Goal: Task Accomplishment & Management: Manage account settings

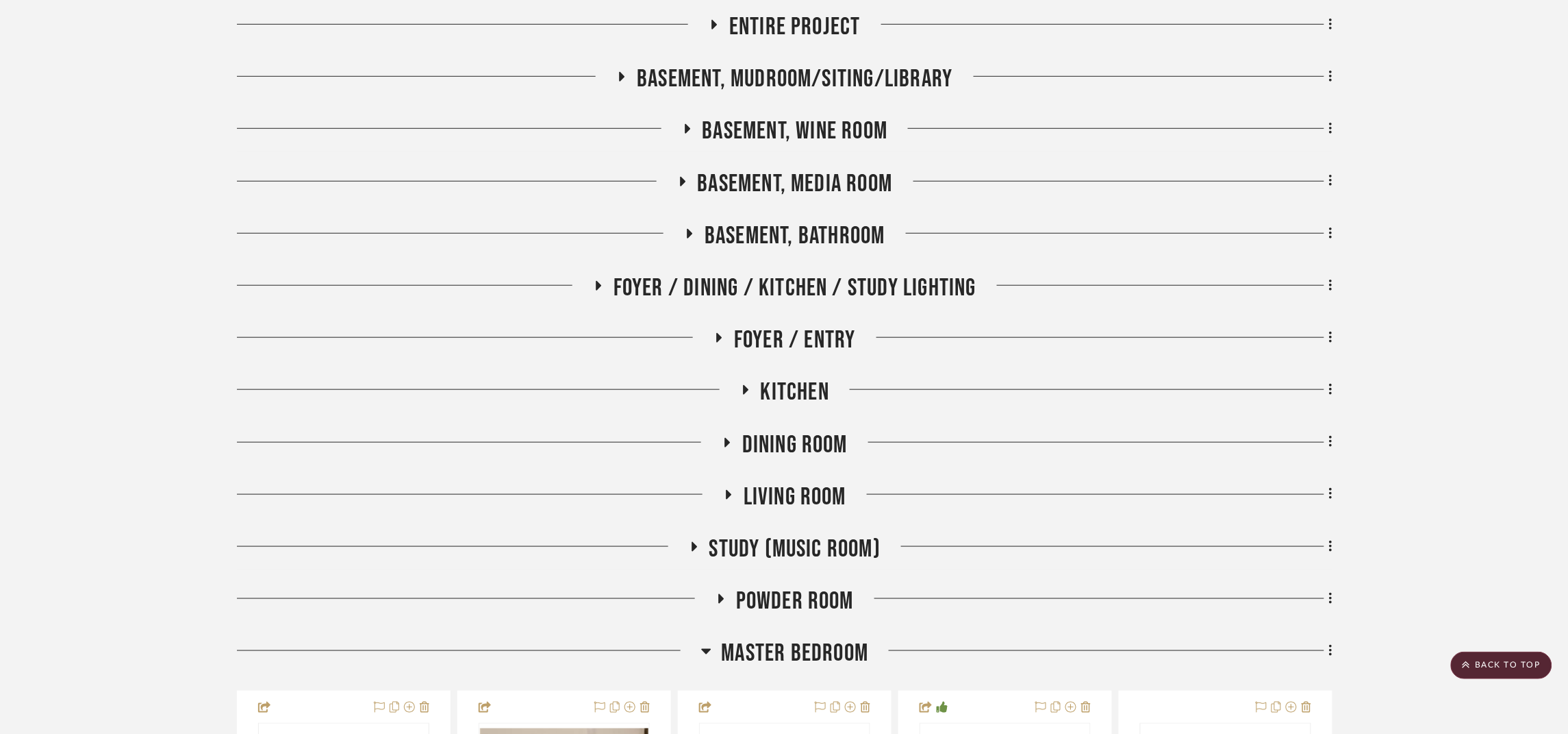
scroll to position [411, 0]
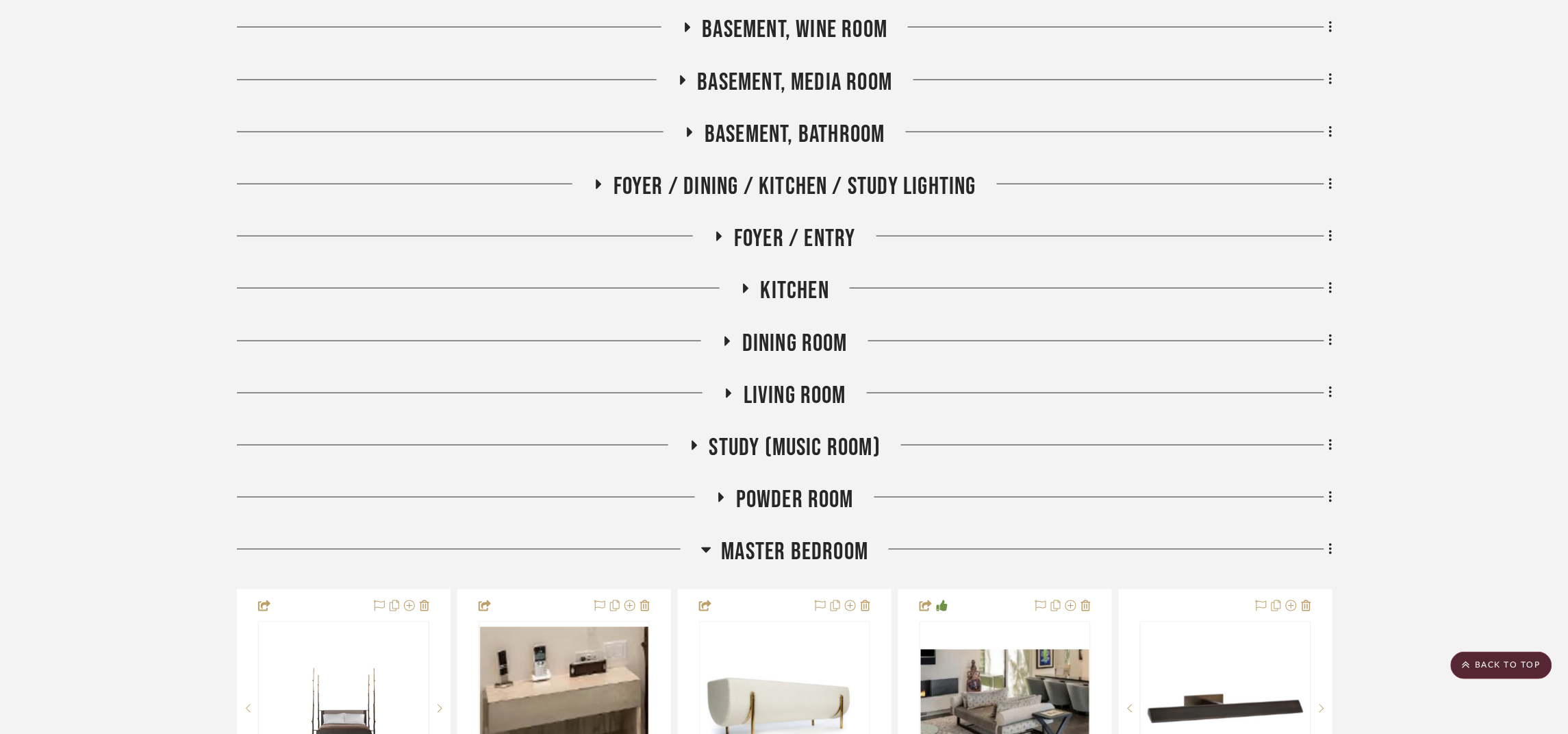
click at [773, 455] on span "Study (Music Room)" at bounding box center [795, 448] width 172 height 29
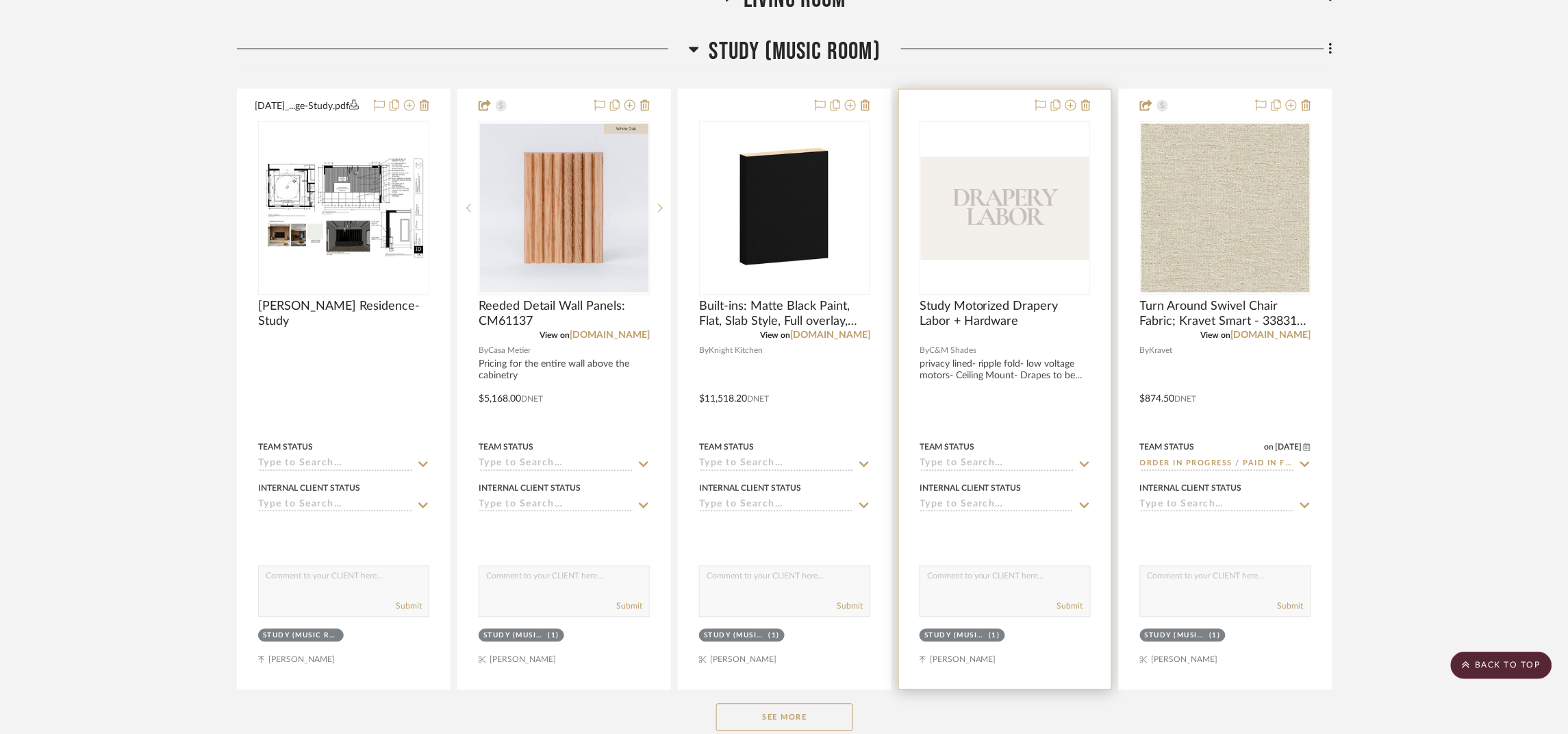
scroll to position [924, 0]
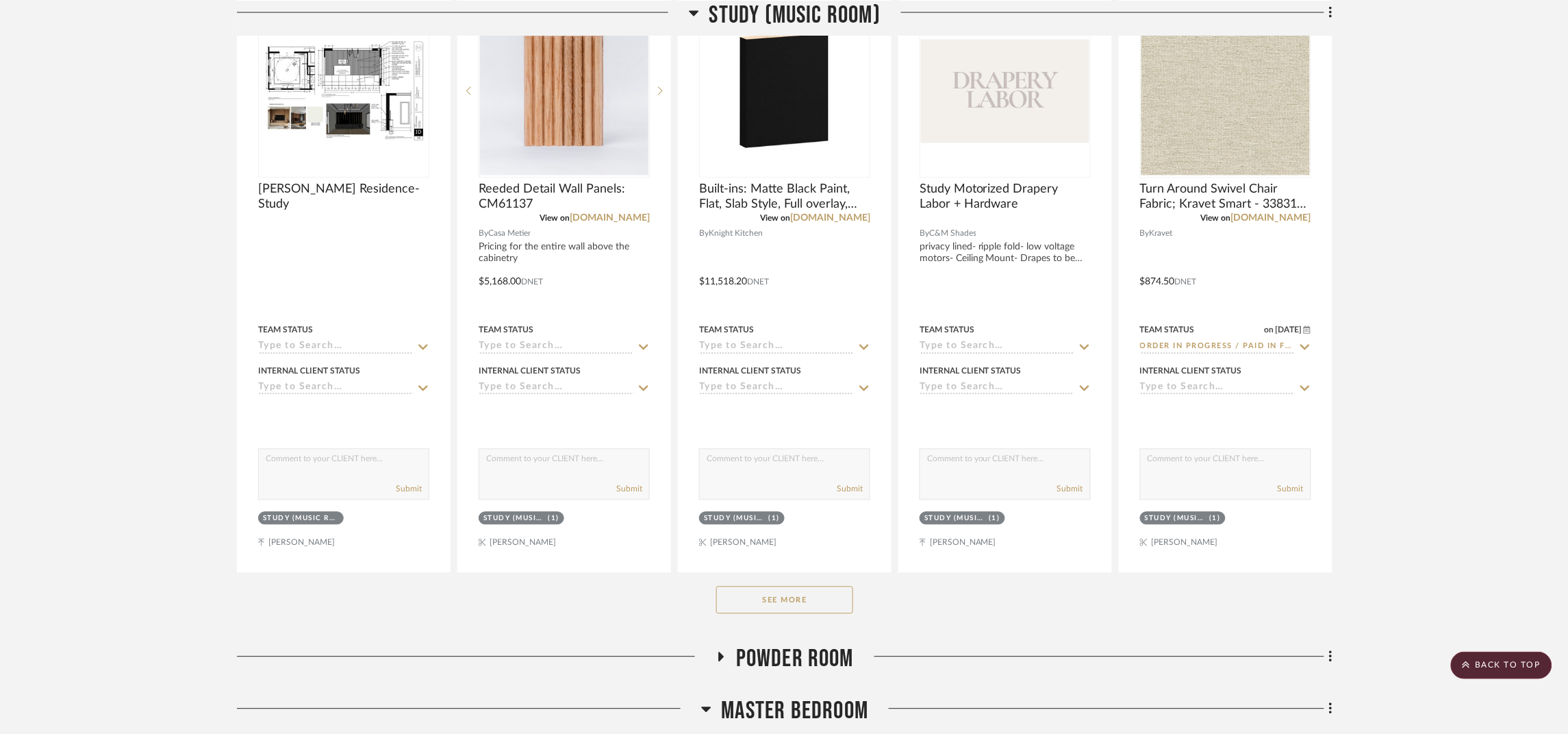
click at [831, 601] on button "See More" at bounding box center [784, 600] width 137 height 27
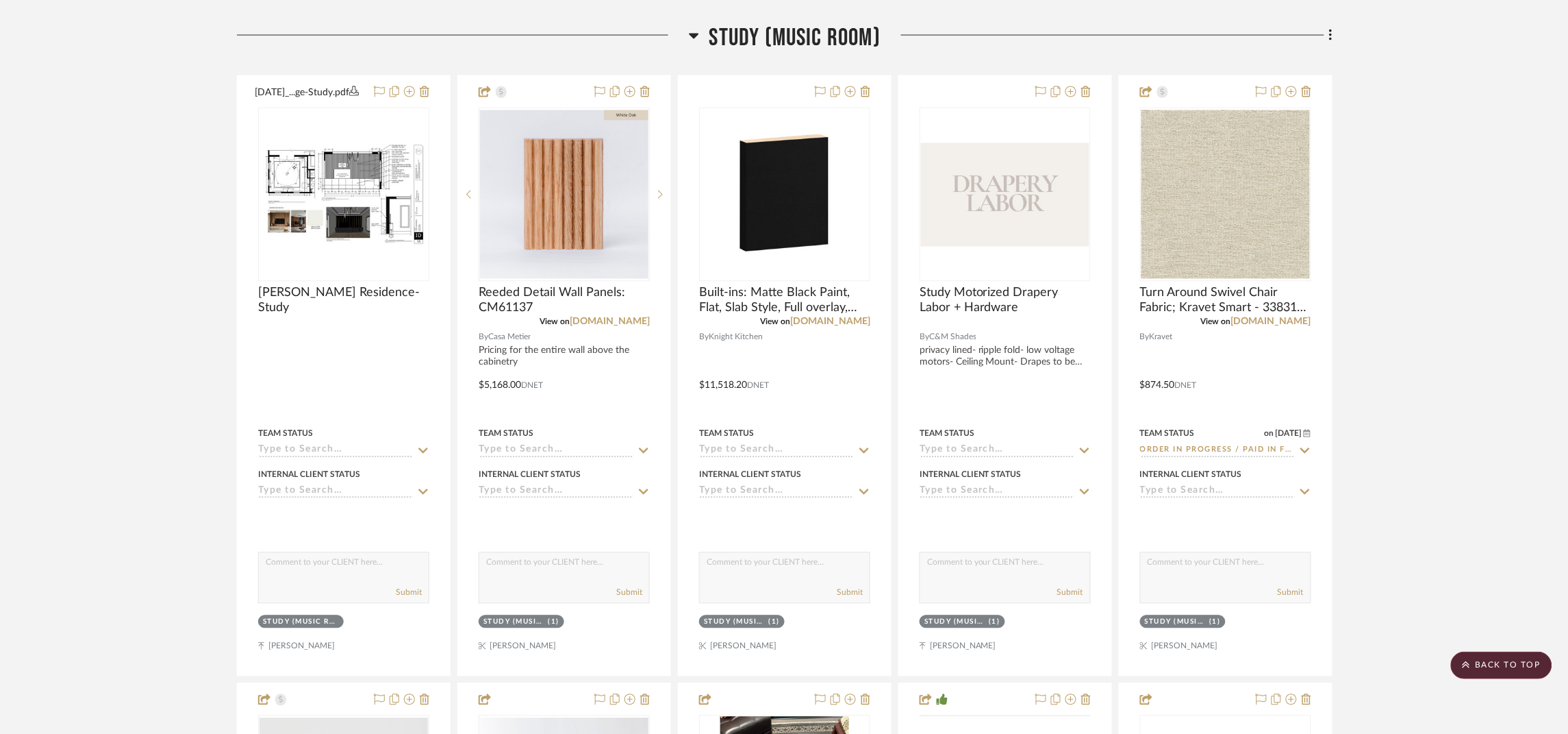
scroll to position [822, 0]
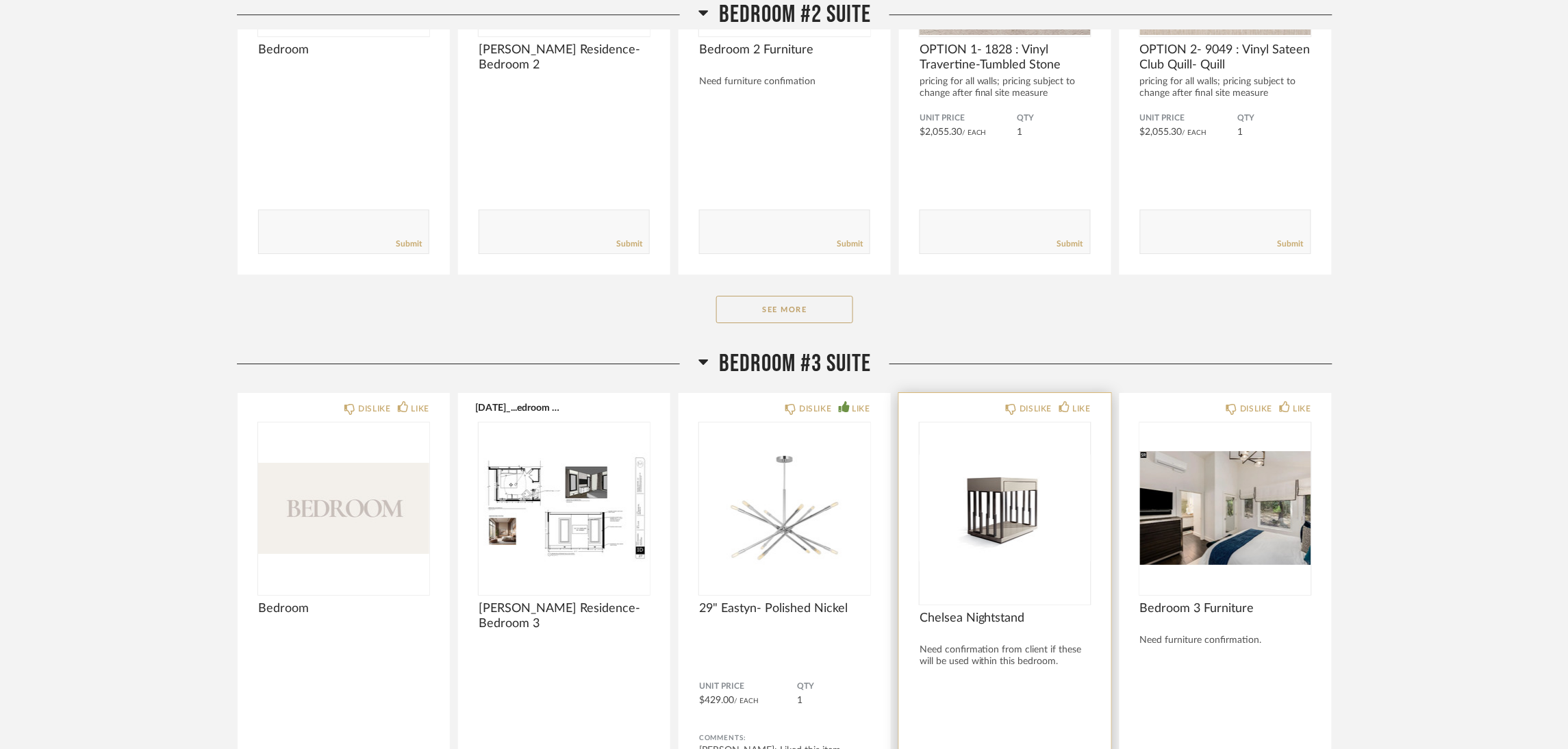
scroll to position [1171, 0]
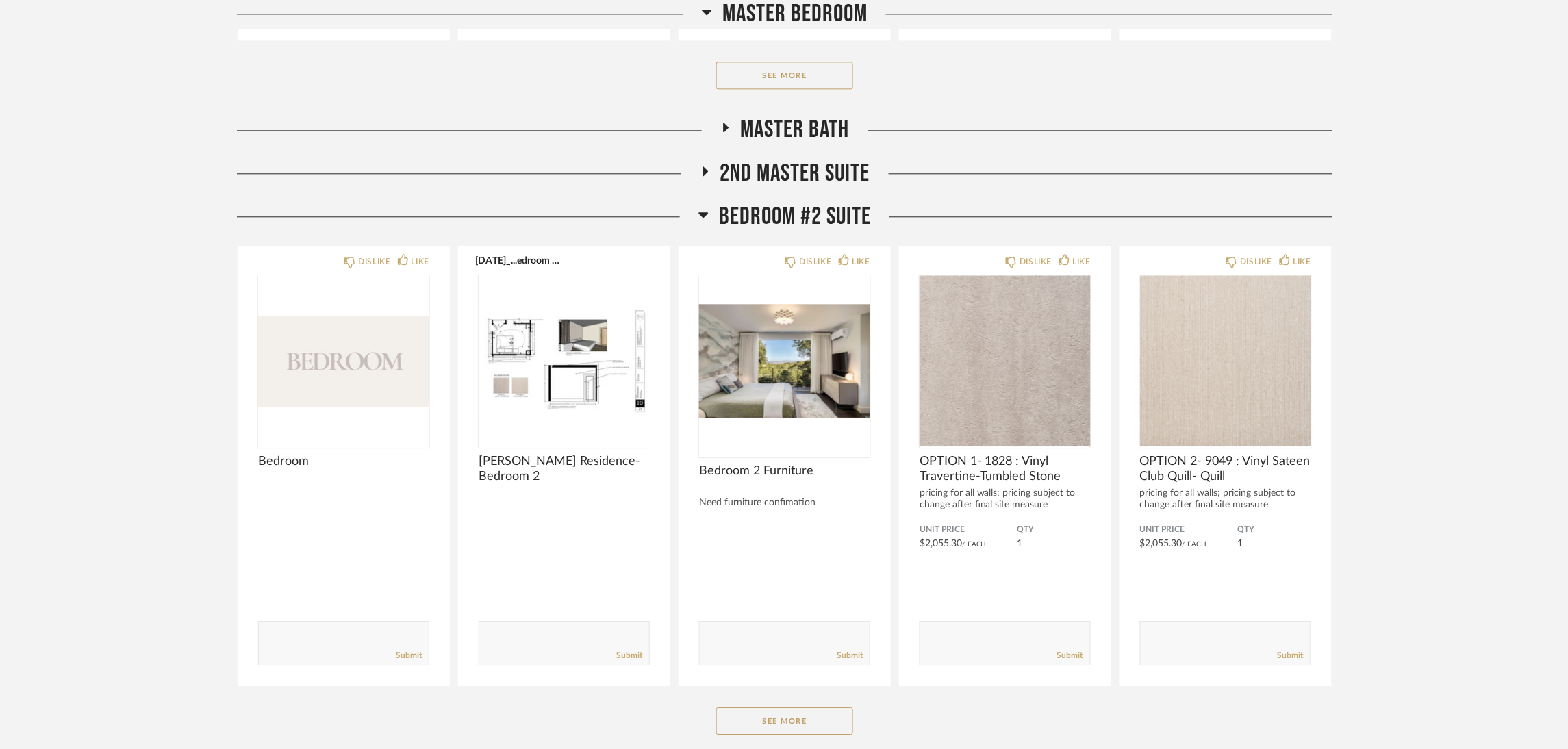
click at [783, 209] on span "Bedroom #2 Suite" at bounding box center [795, 217] width 152 height 29
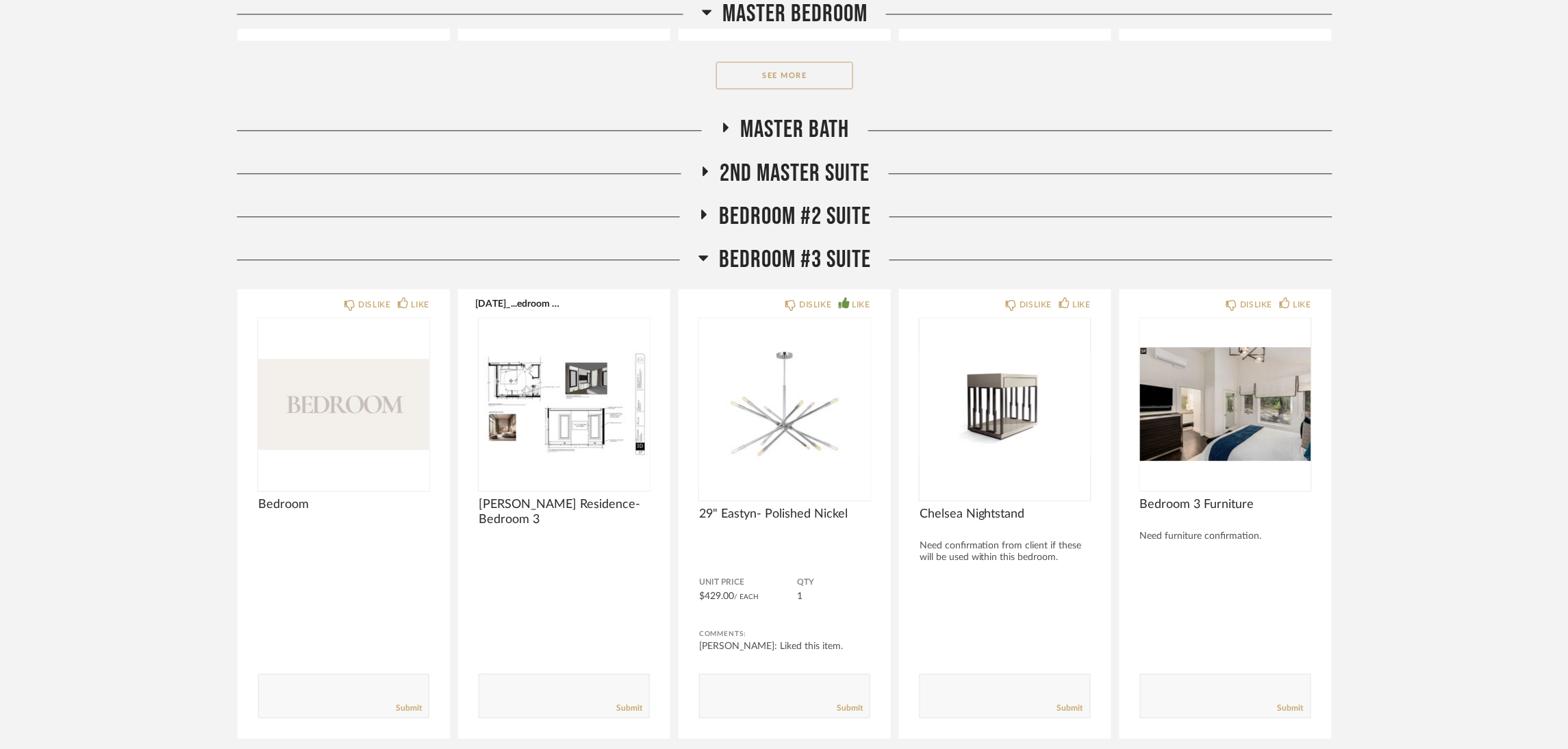
click at [779, 263] on span "Bedroom #3 Suite" at bounding box center [795, 260] width 152 height 29
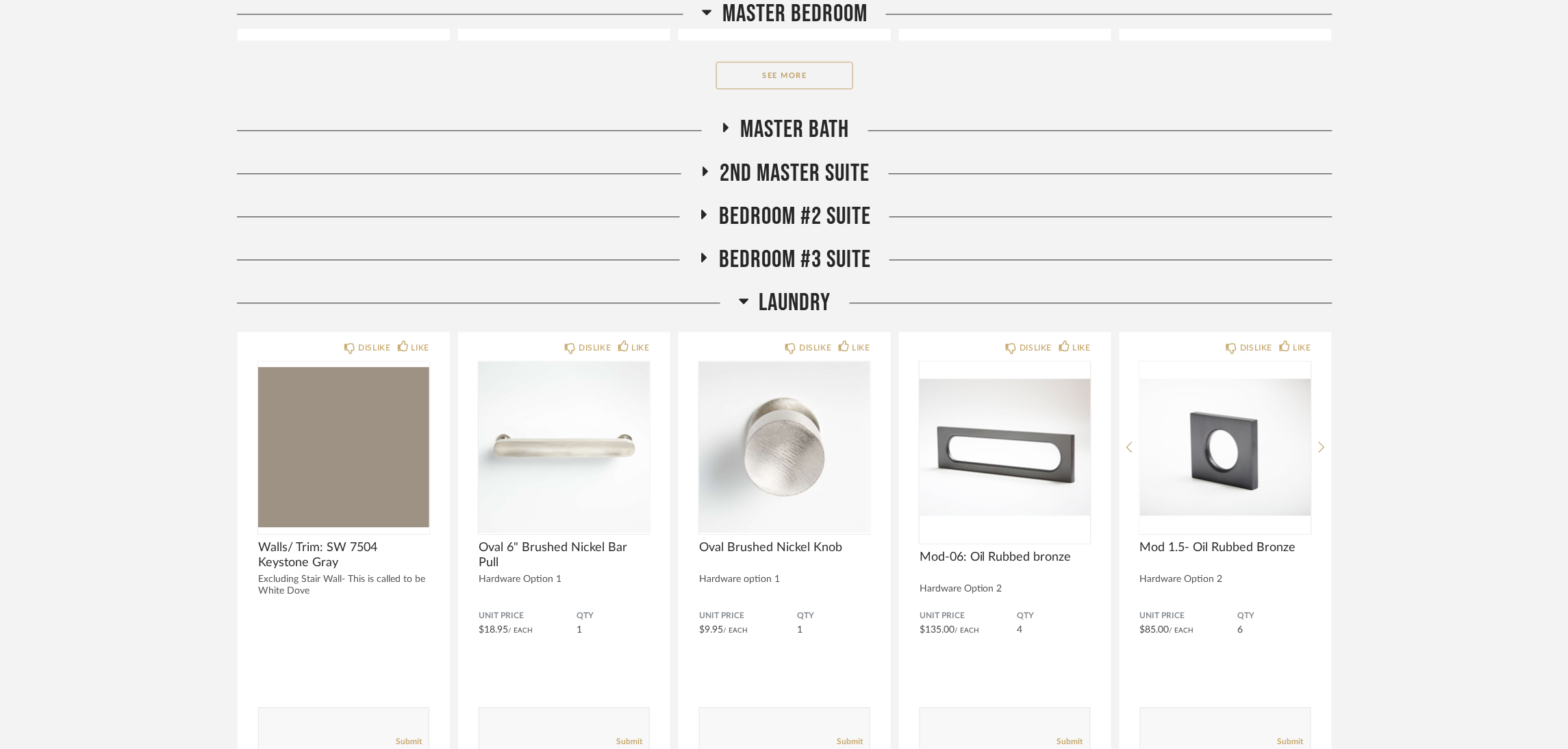
click at [776, 304] on span "Laundry" at bounding box center [795, 303] width 72 height 29
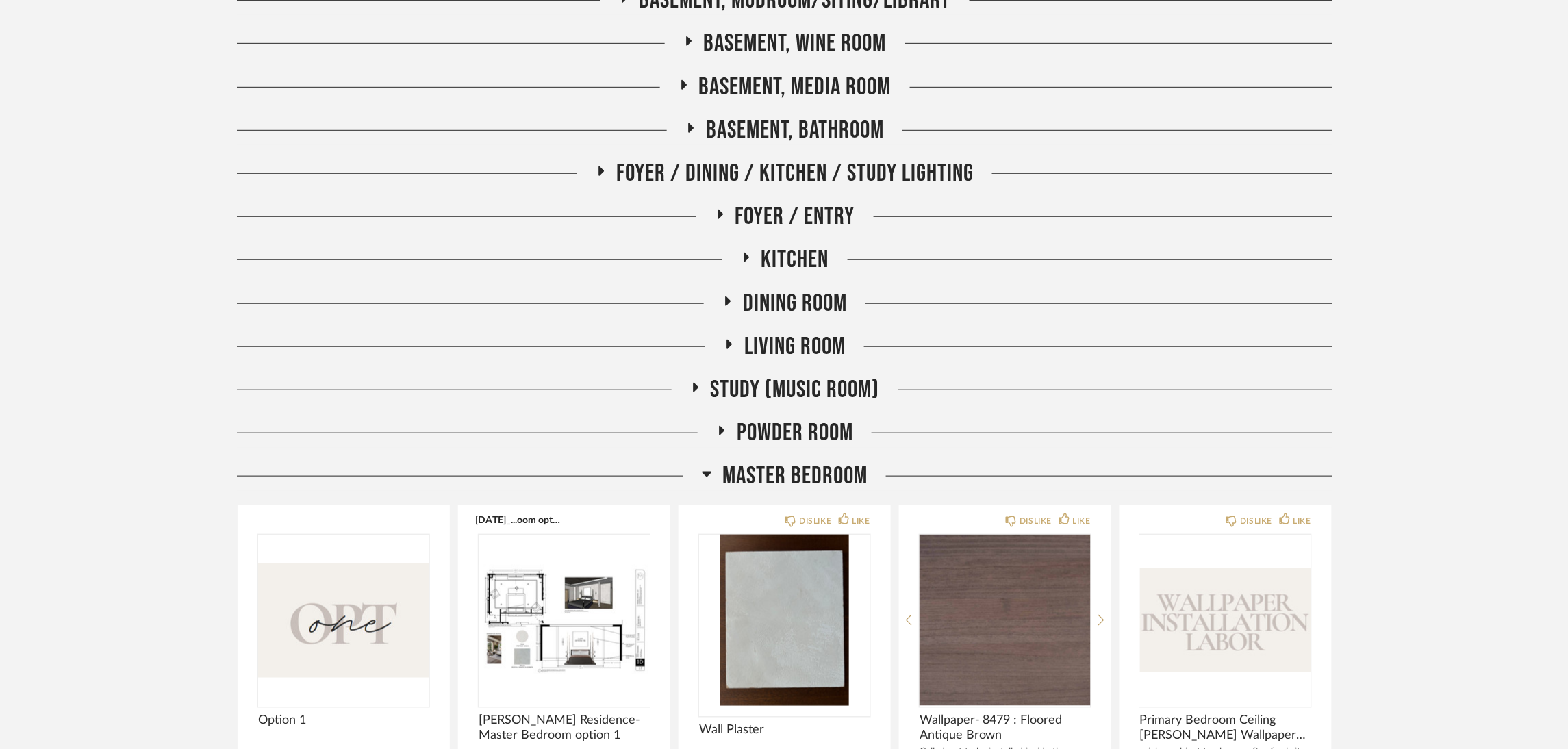
scroll to position [252, 0]
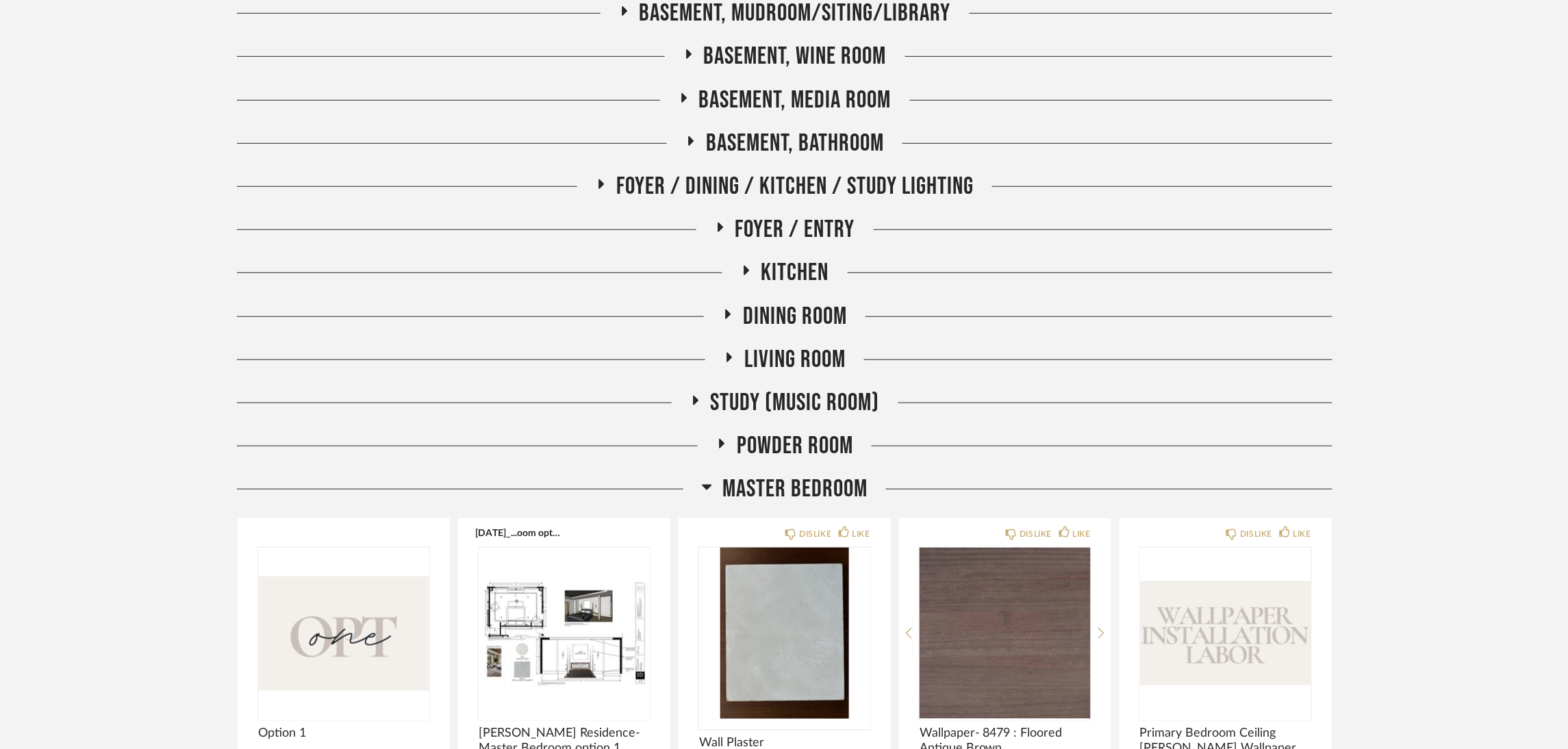
click at [827, 357] on span "Living Room" at bounding box center [795, 360] width 101 height 29
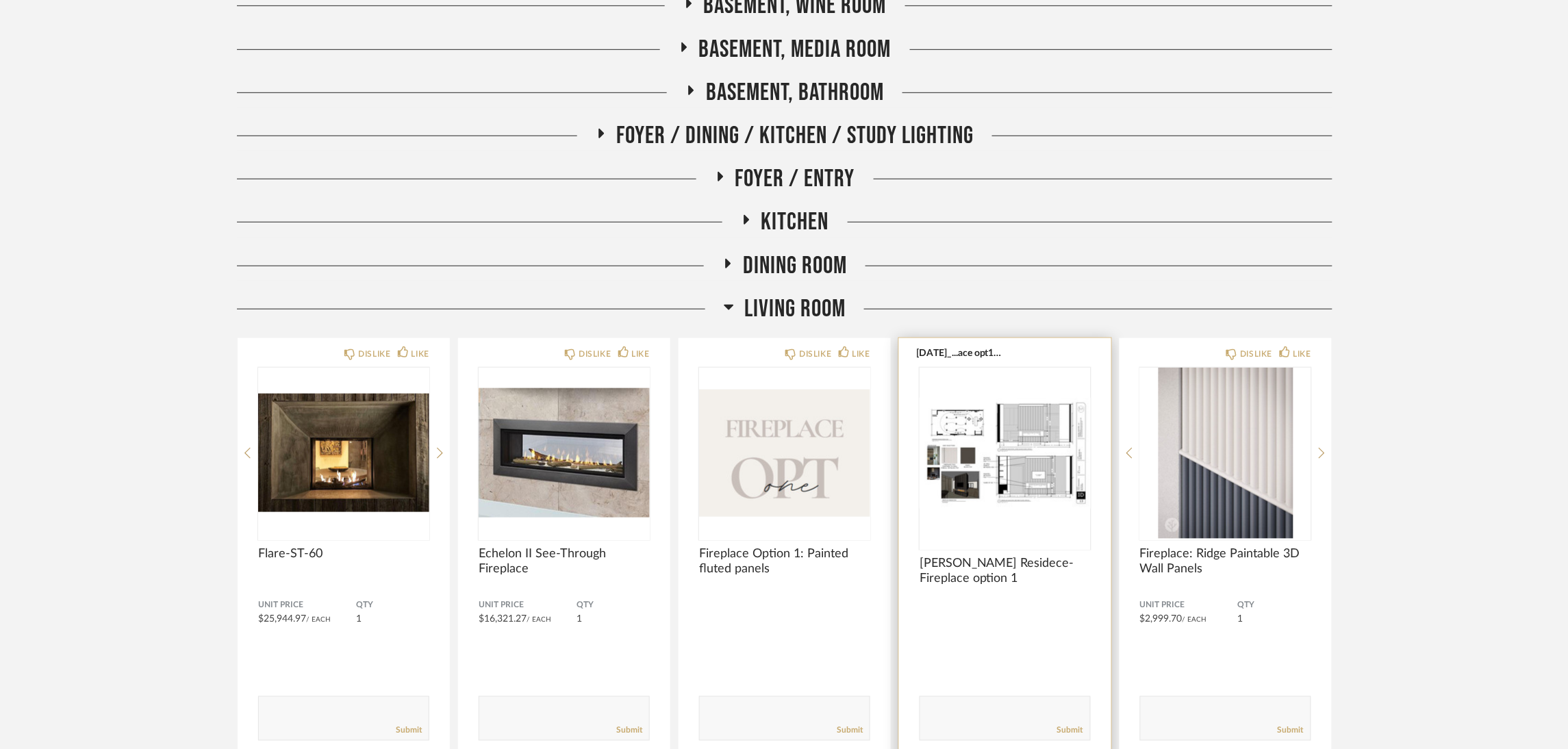
scroll to position [457, 0]
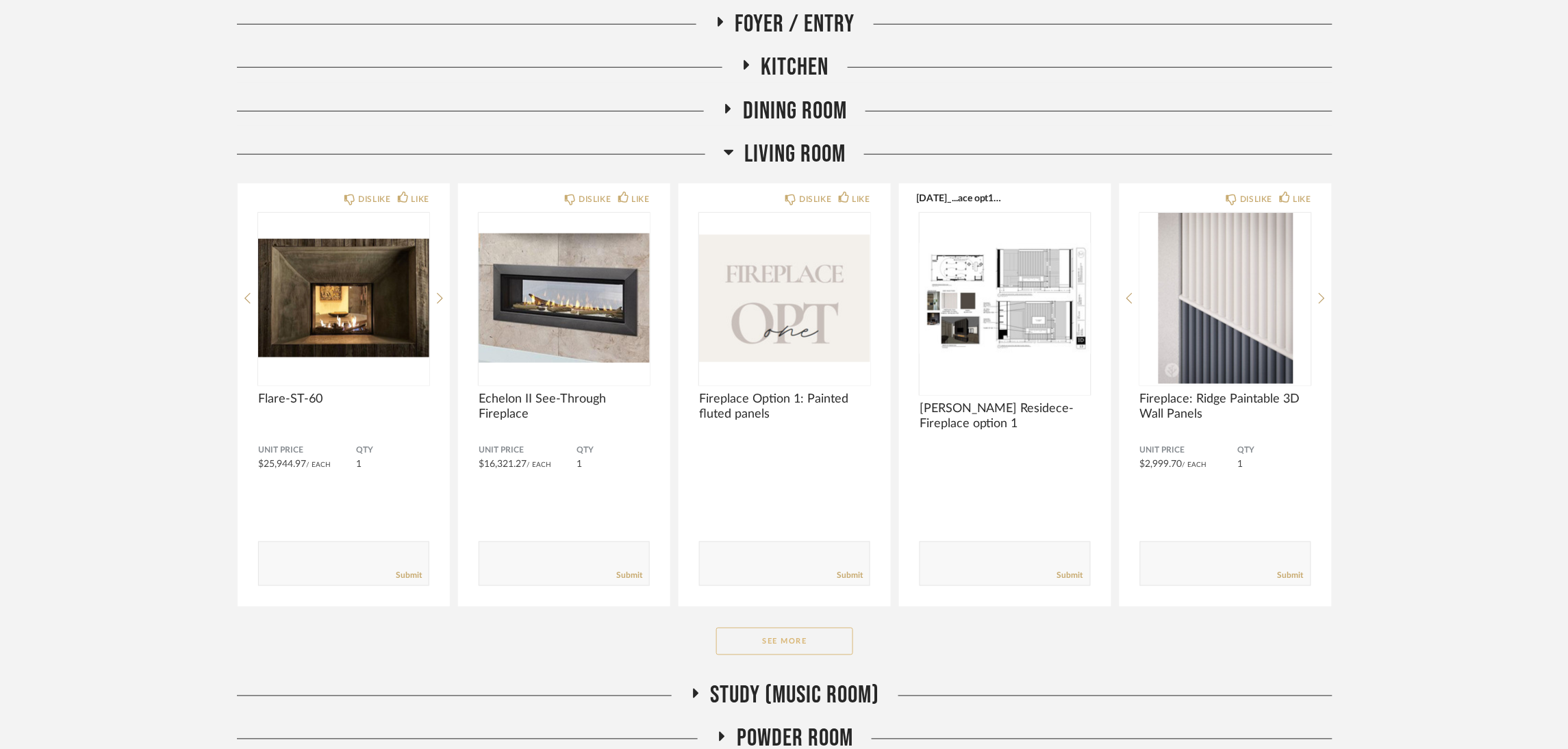
click at [798, 648] on button "See More" at bounding box center [784, 641] width 137 height 27
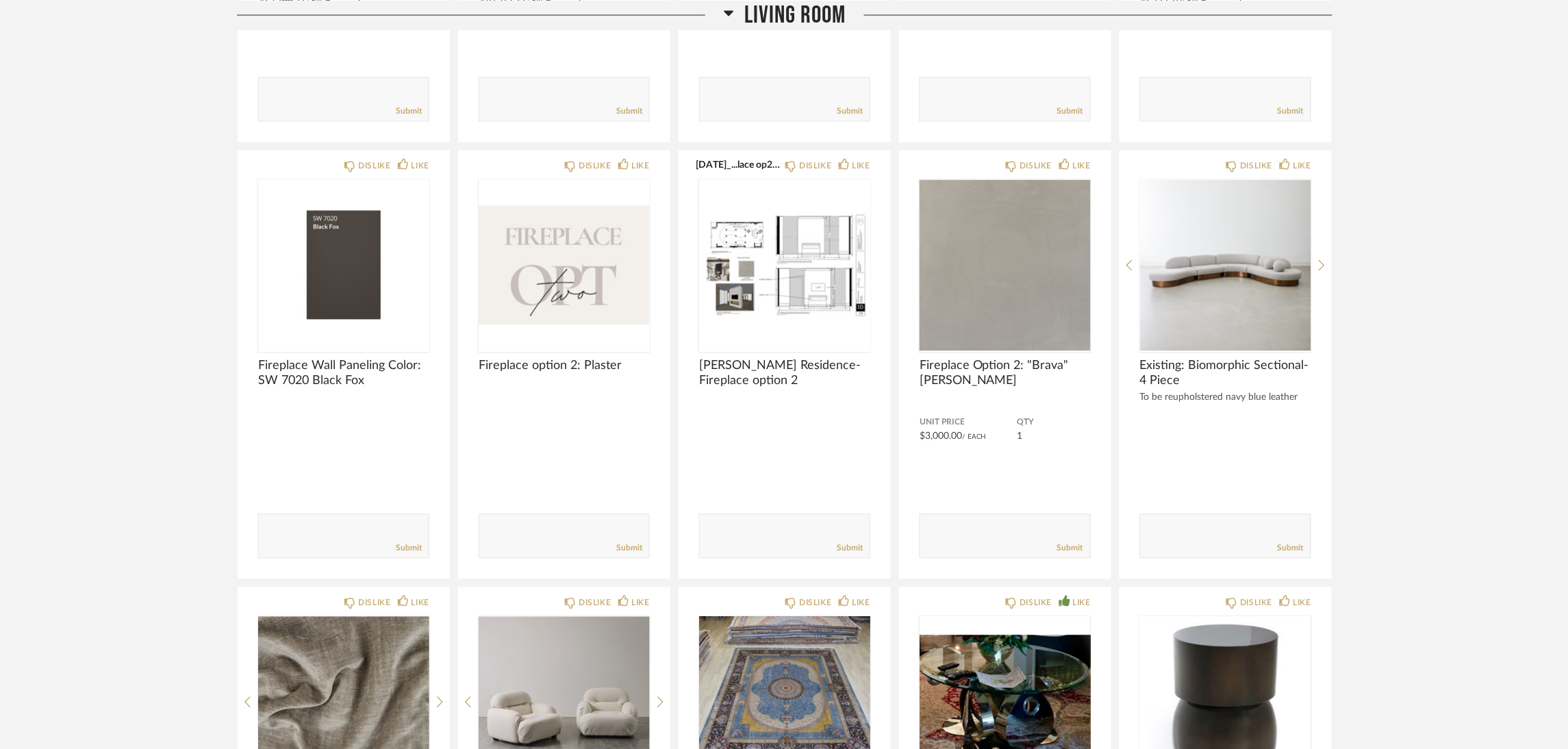
scroll to position [869, 0]
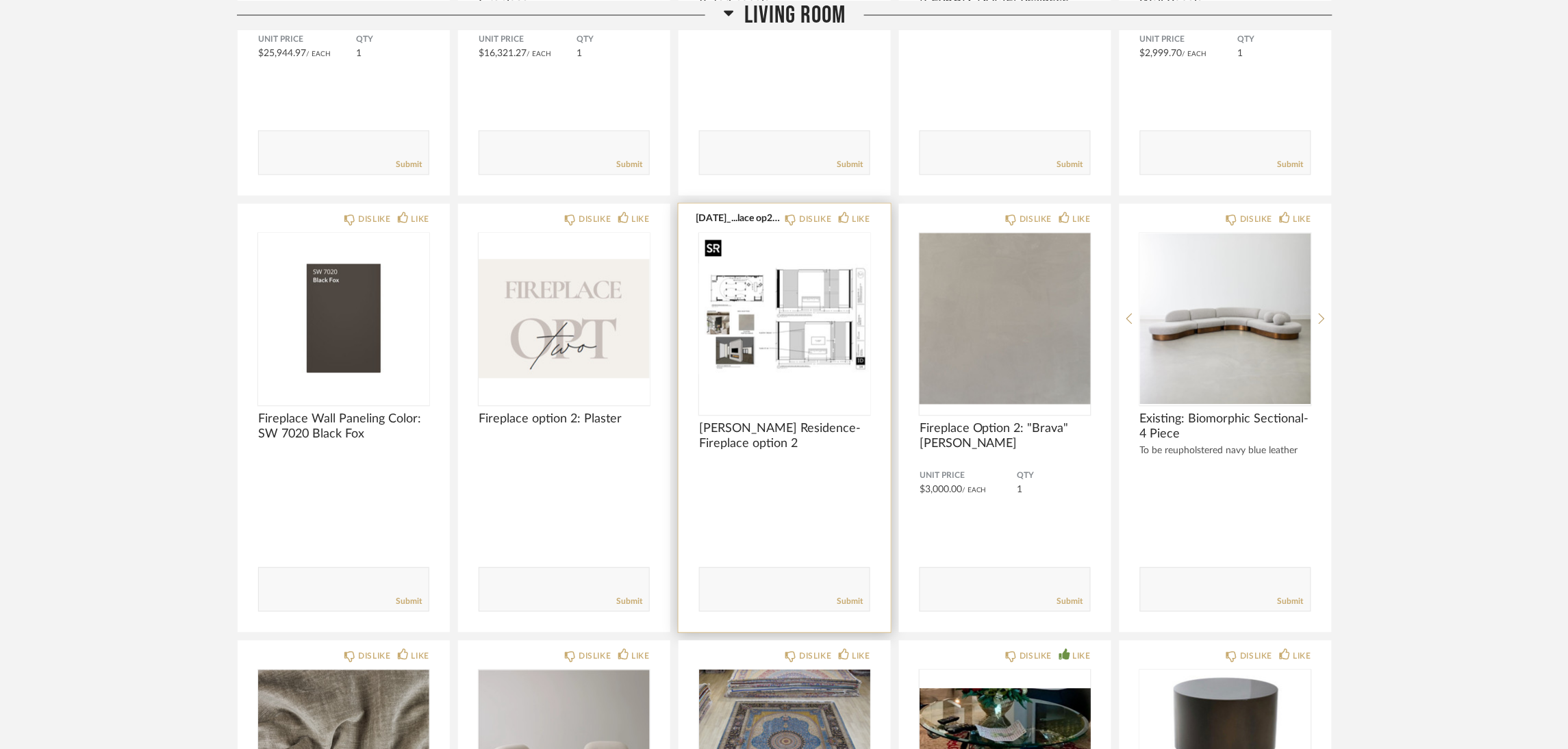
click at [824, 300] on img "0" at bounding box center [784, 319] width 171 height 171
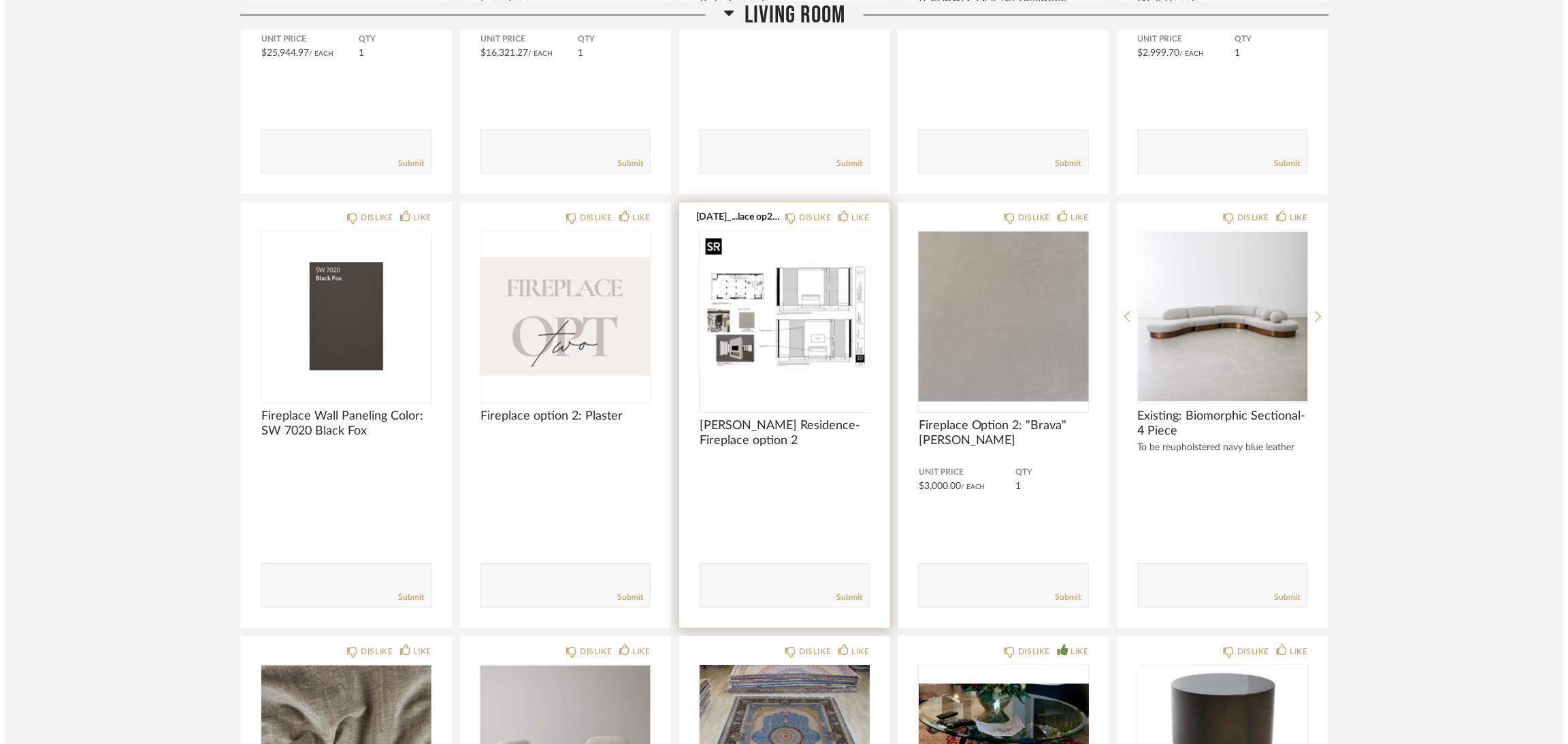
scroll to position [0, 0]
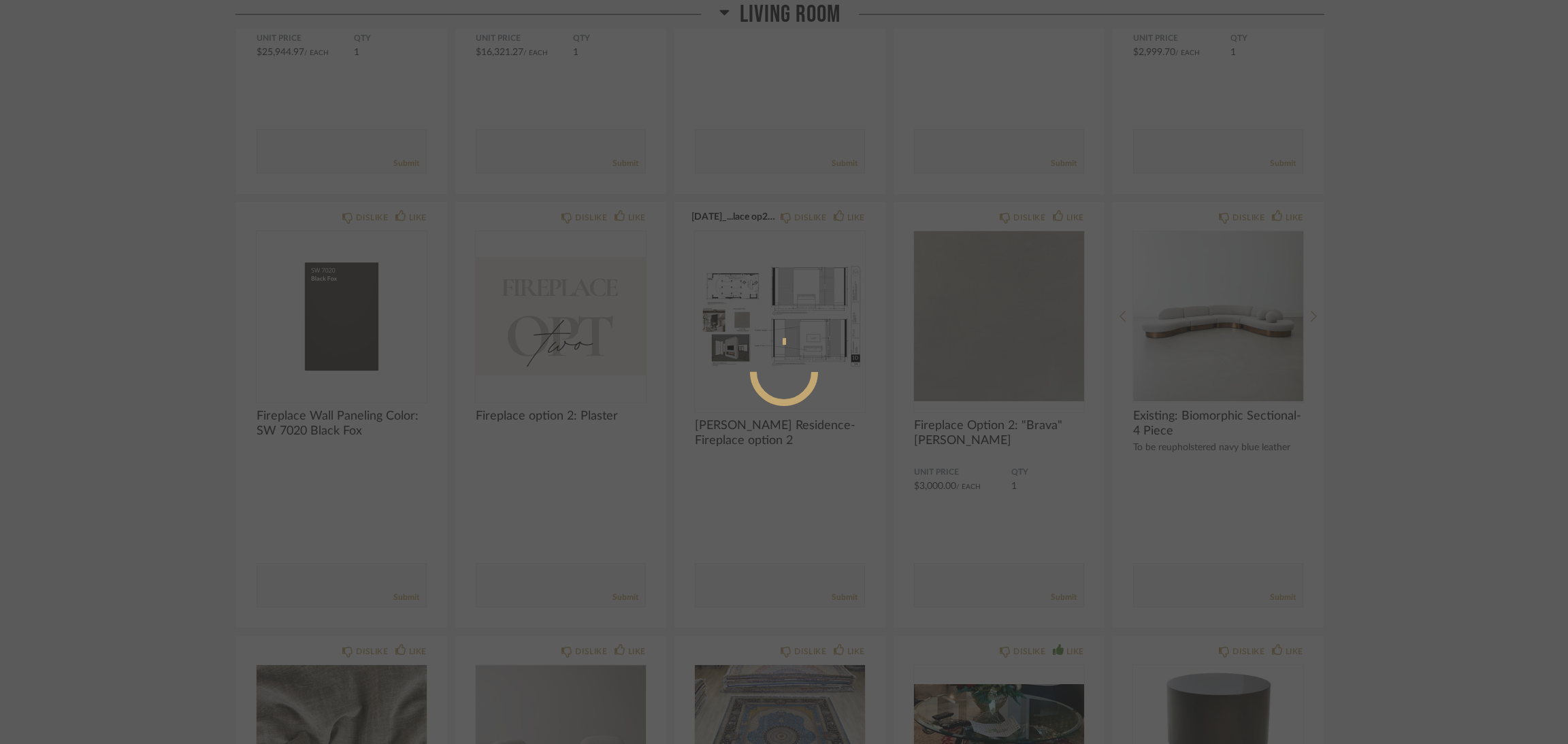
click at [1409, 204] on div at bounding box center [784, 372] width 1568 height 744
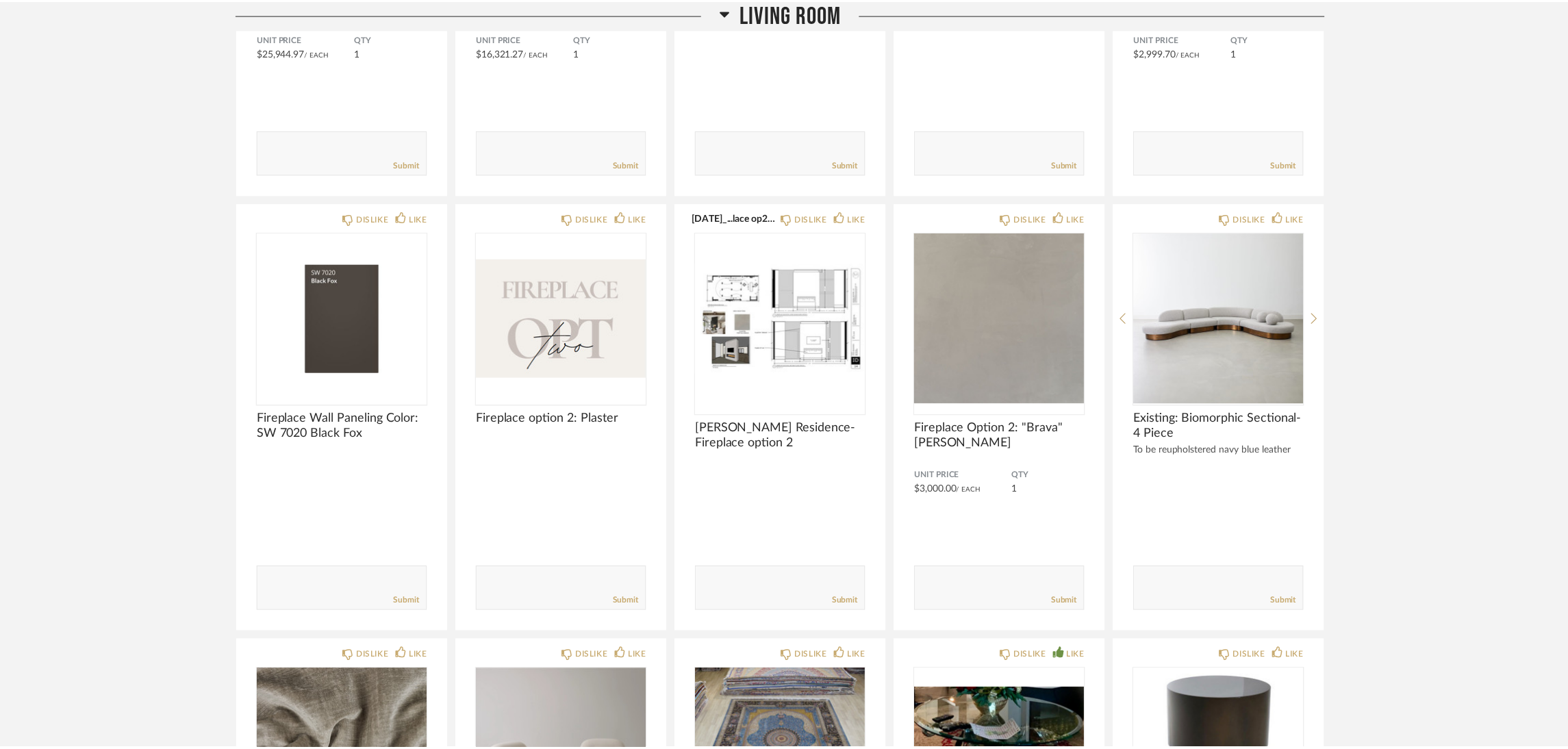
scroll to position [869, 0]
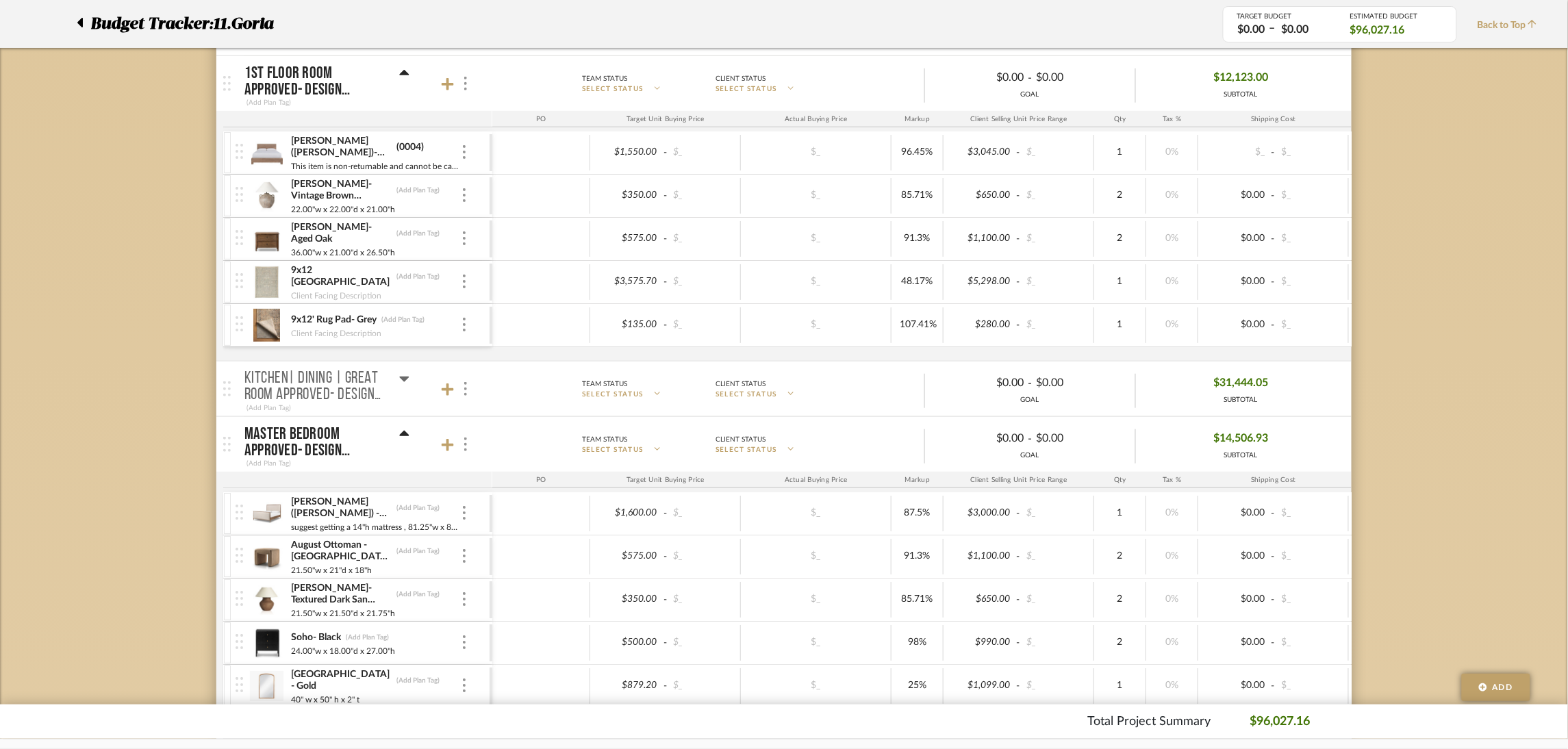
scroll to position [411, 0]
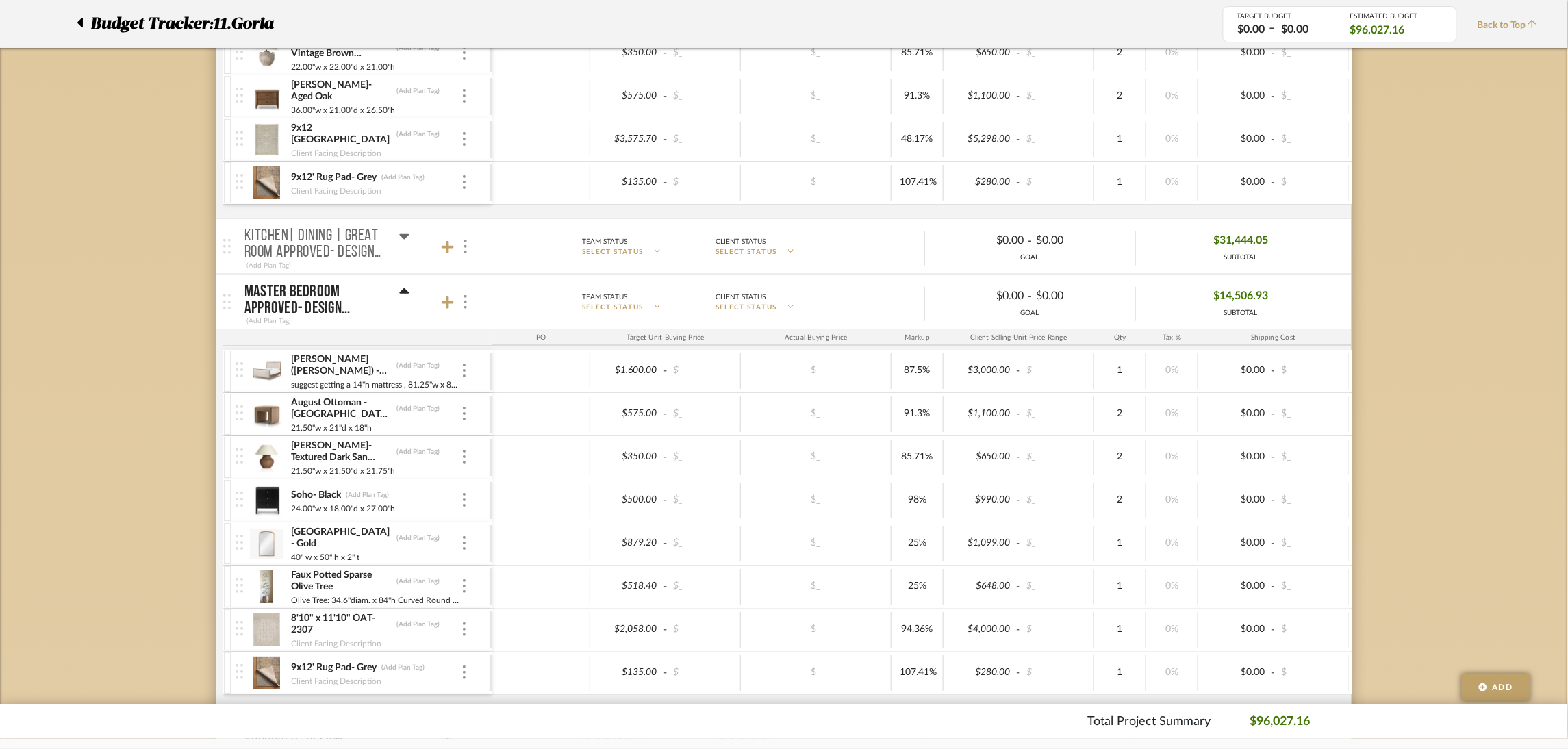
click at [404, 288] on icon at bounding box center [404, 292] width 10 height 17
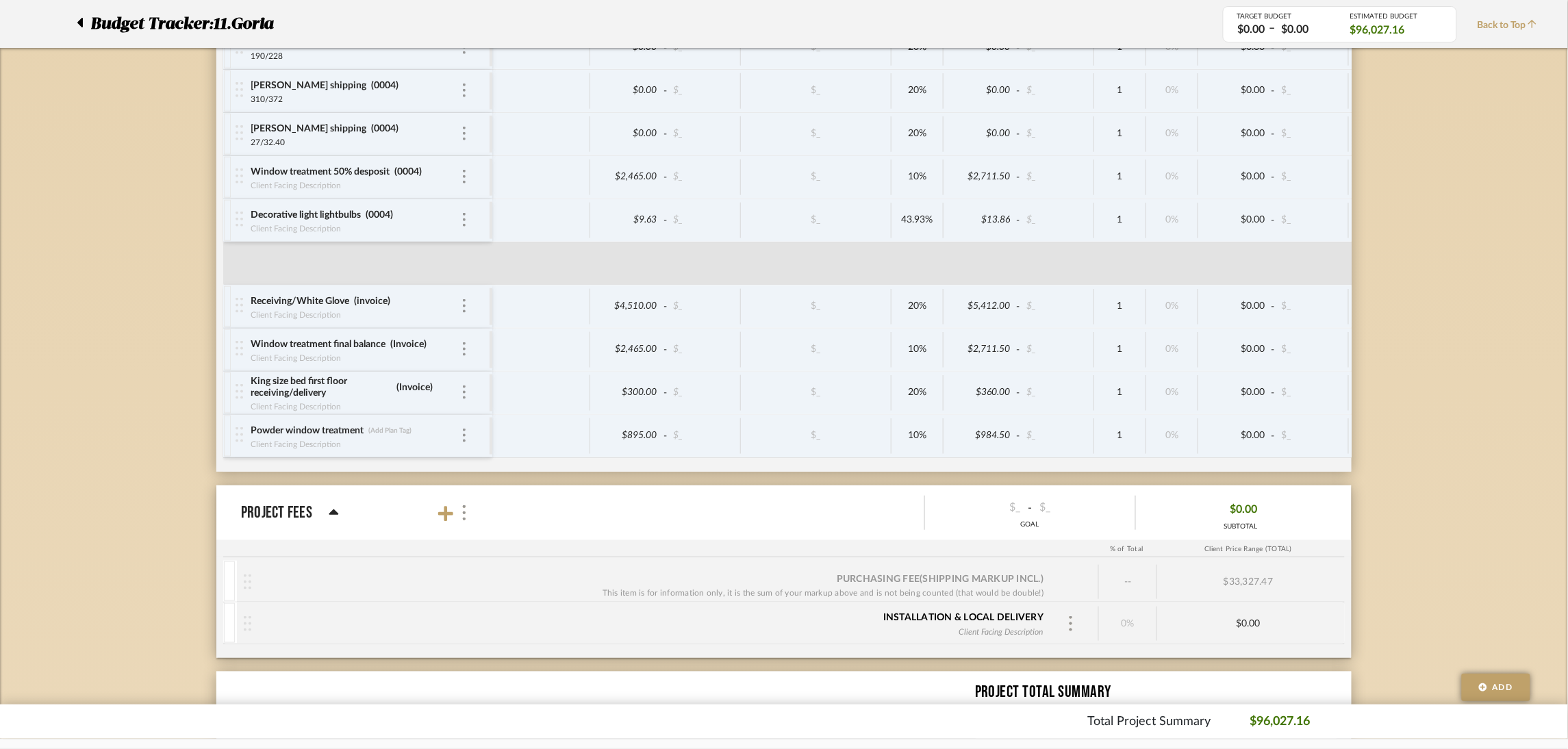
scroll to position [2157, 0]
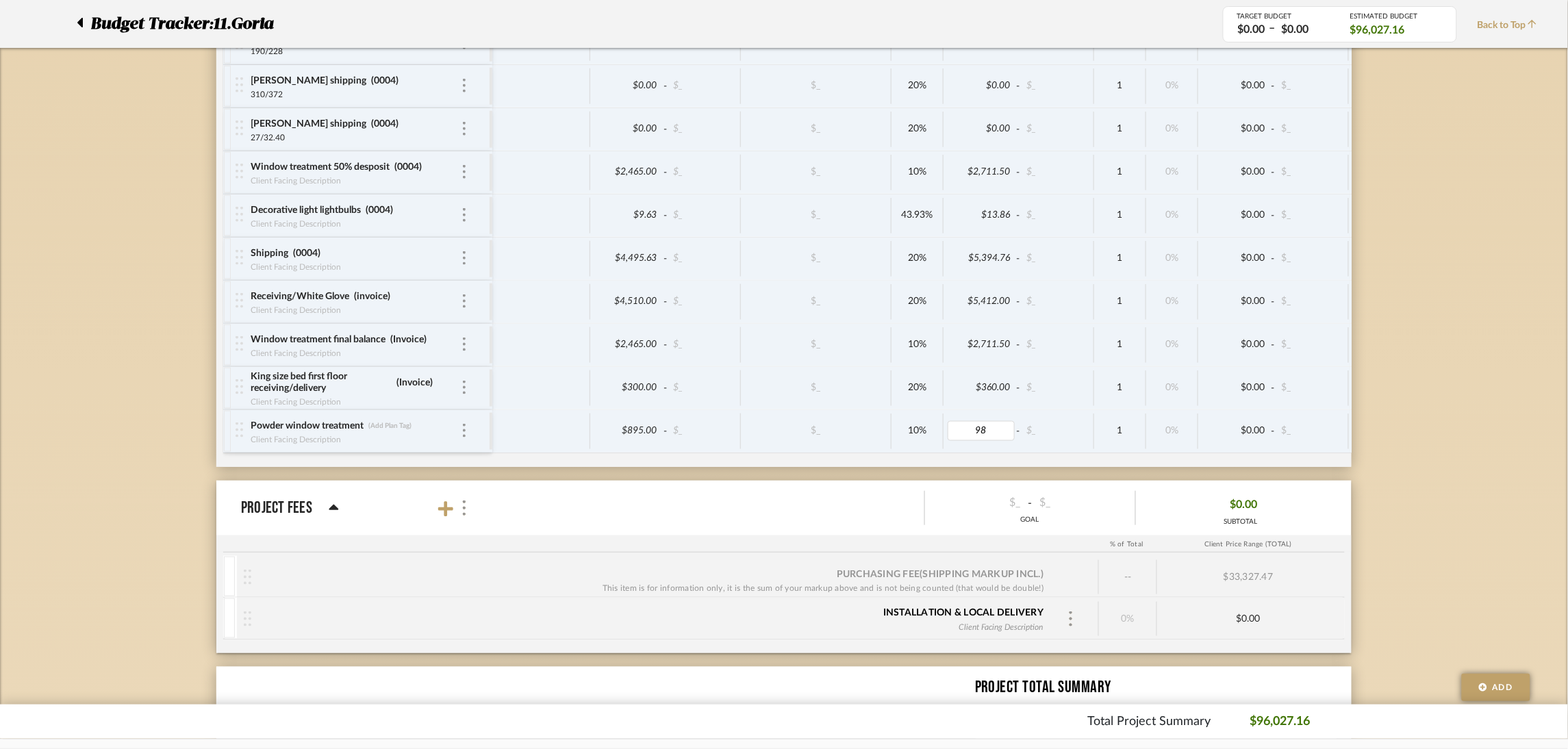
type input "985"
type input "4810"
type input "invoice"
click at [463, 393] on img at bounding box center [464, 388] width 3 height 14
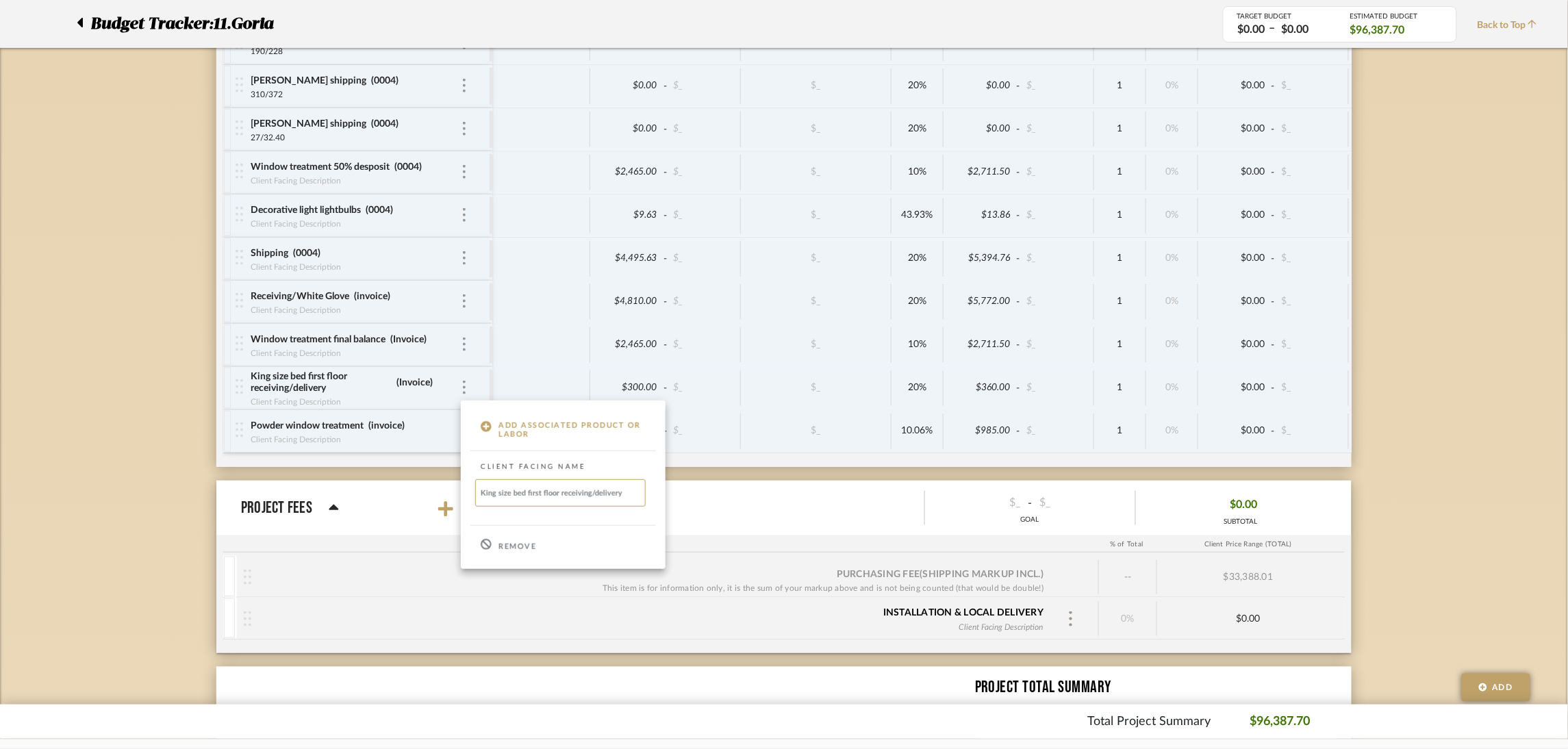
click at [516, 545] on p "Remove" at bounding box center [518, 548] width 38 height 10
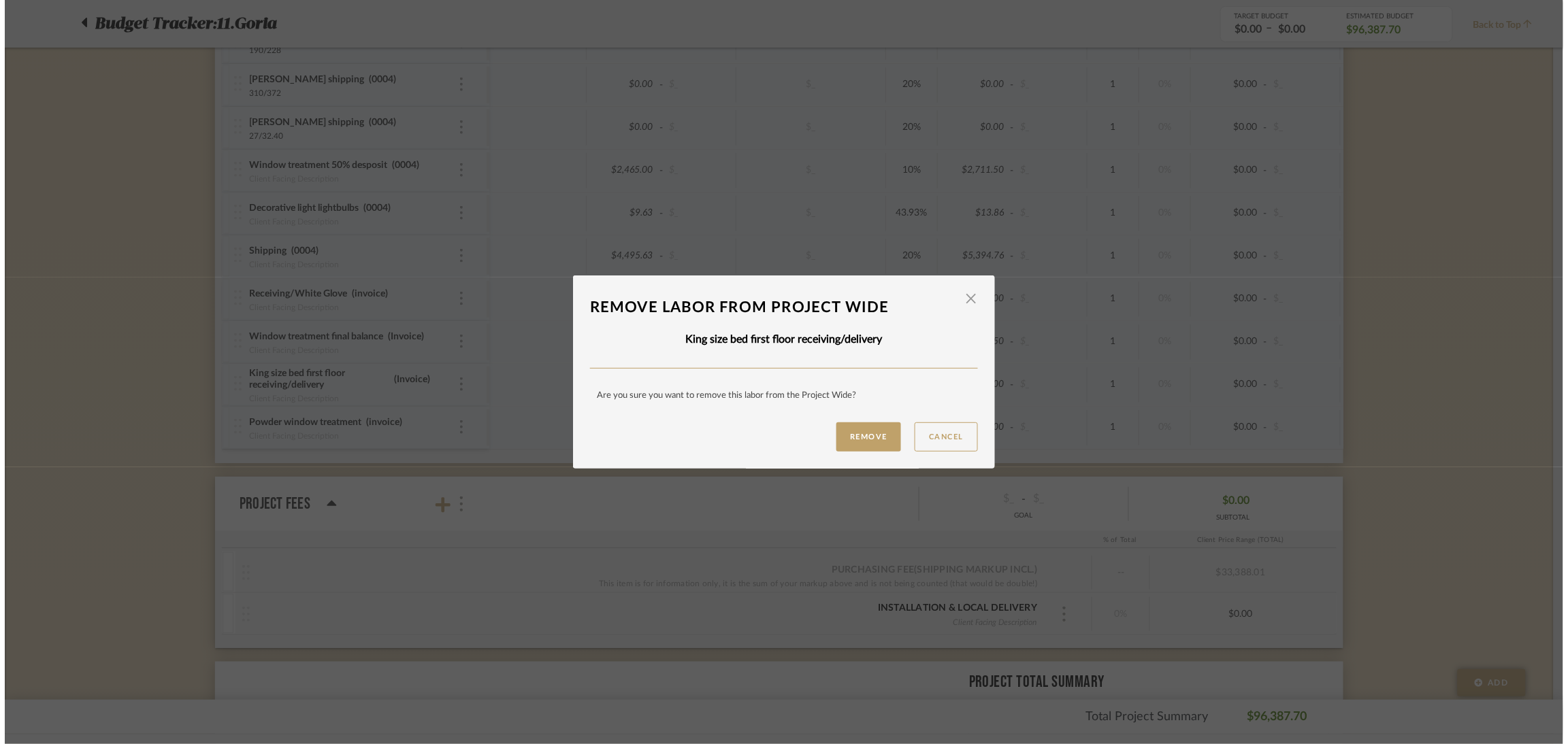
scroll to position [0, 0]
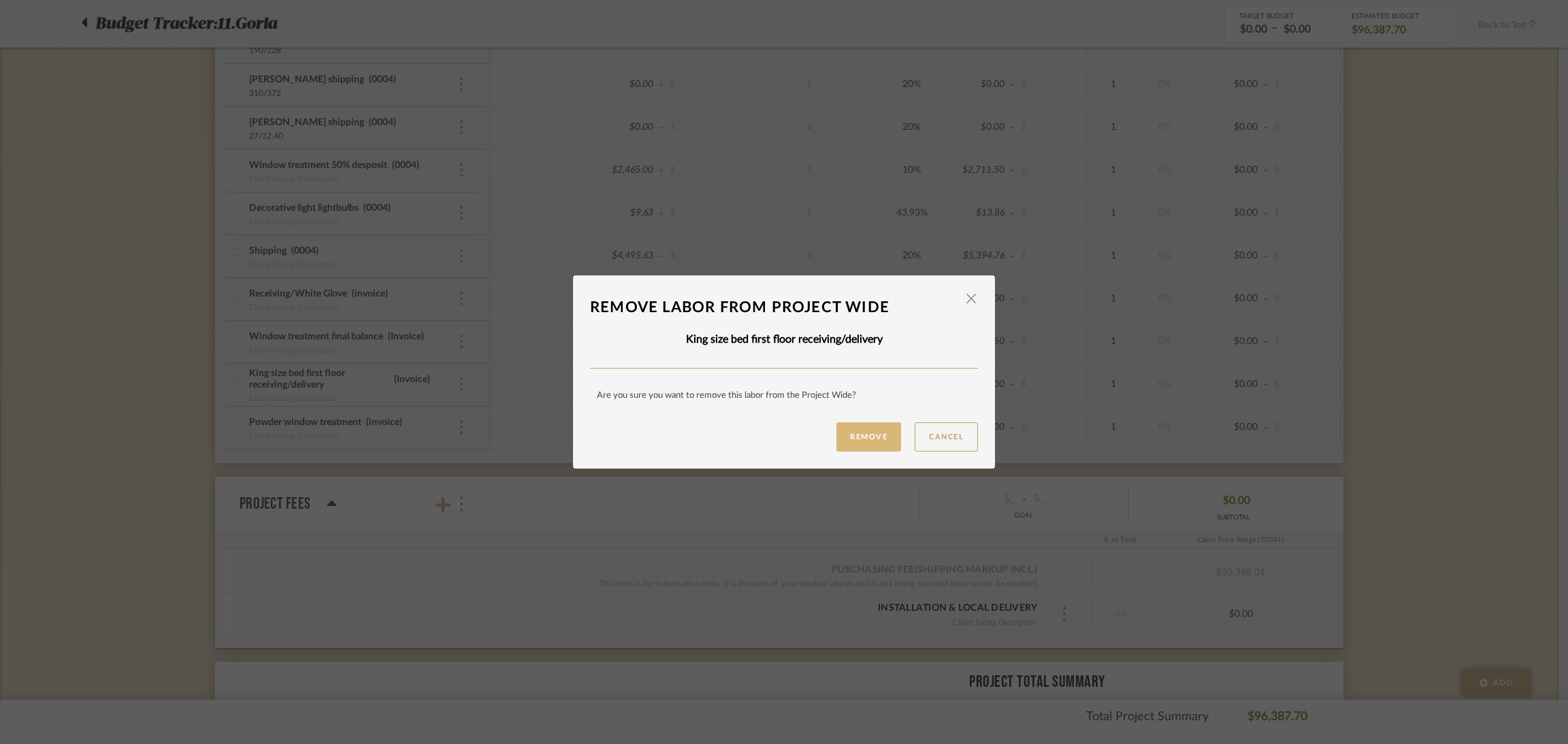
click at [848, 438] on button "Remove" at bounding box center [869, 437] width 65 height 29
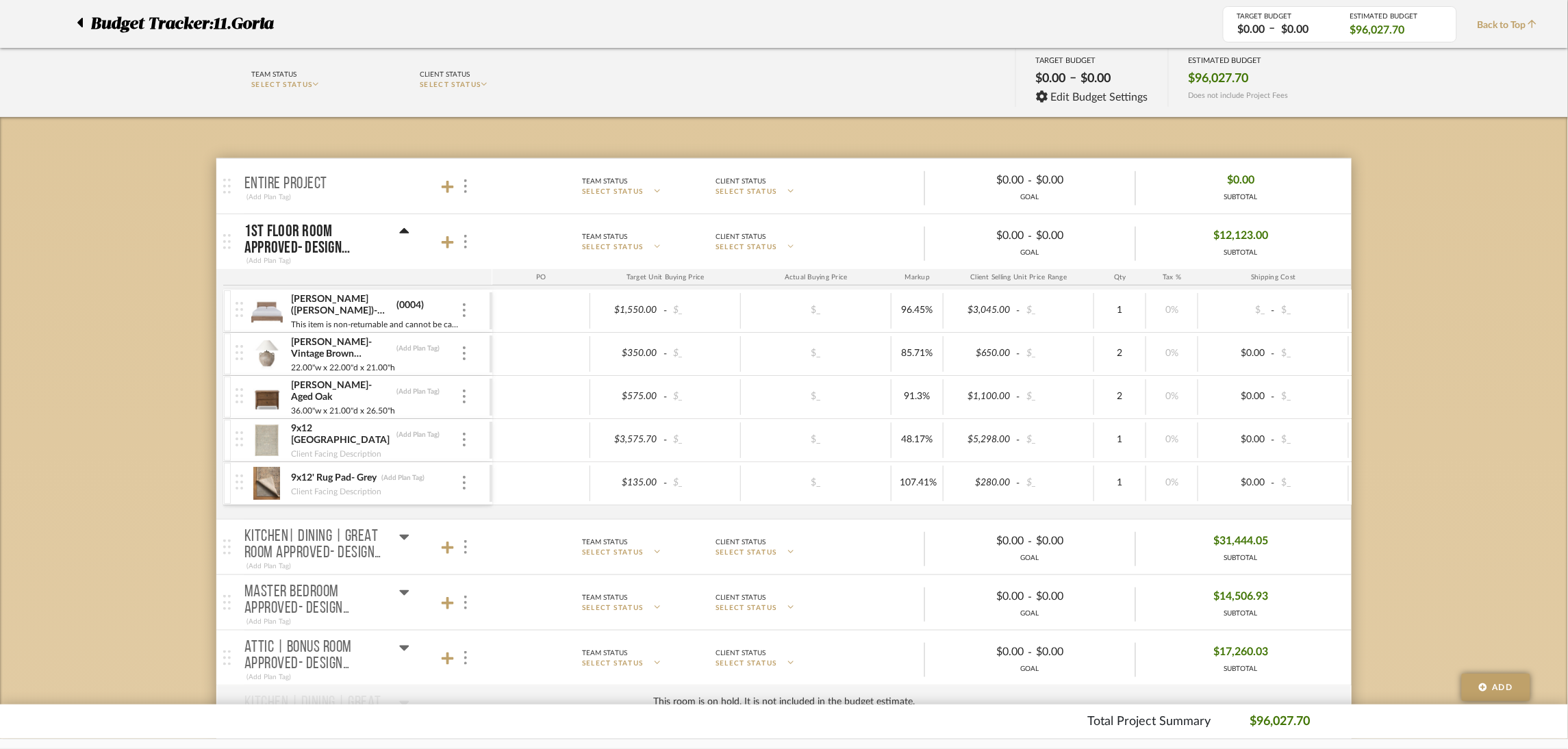
scroll to position [103, 0]
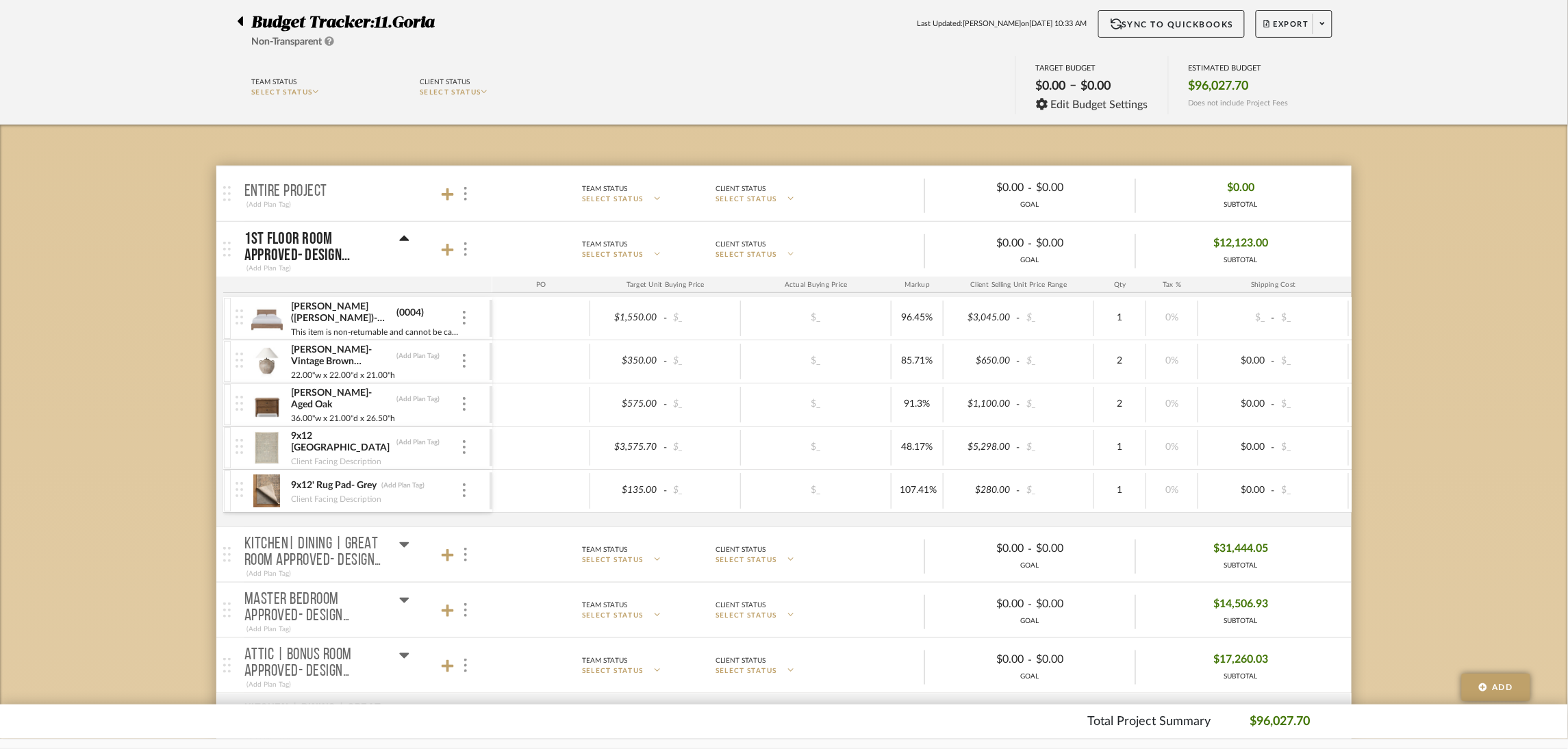
click at [402, 238] on icon at bounding box center [405, 238] width 10 height 6
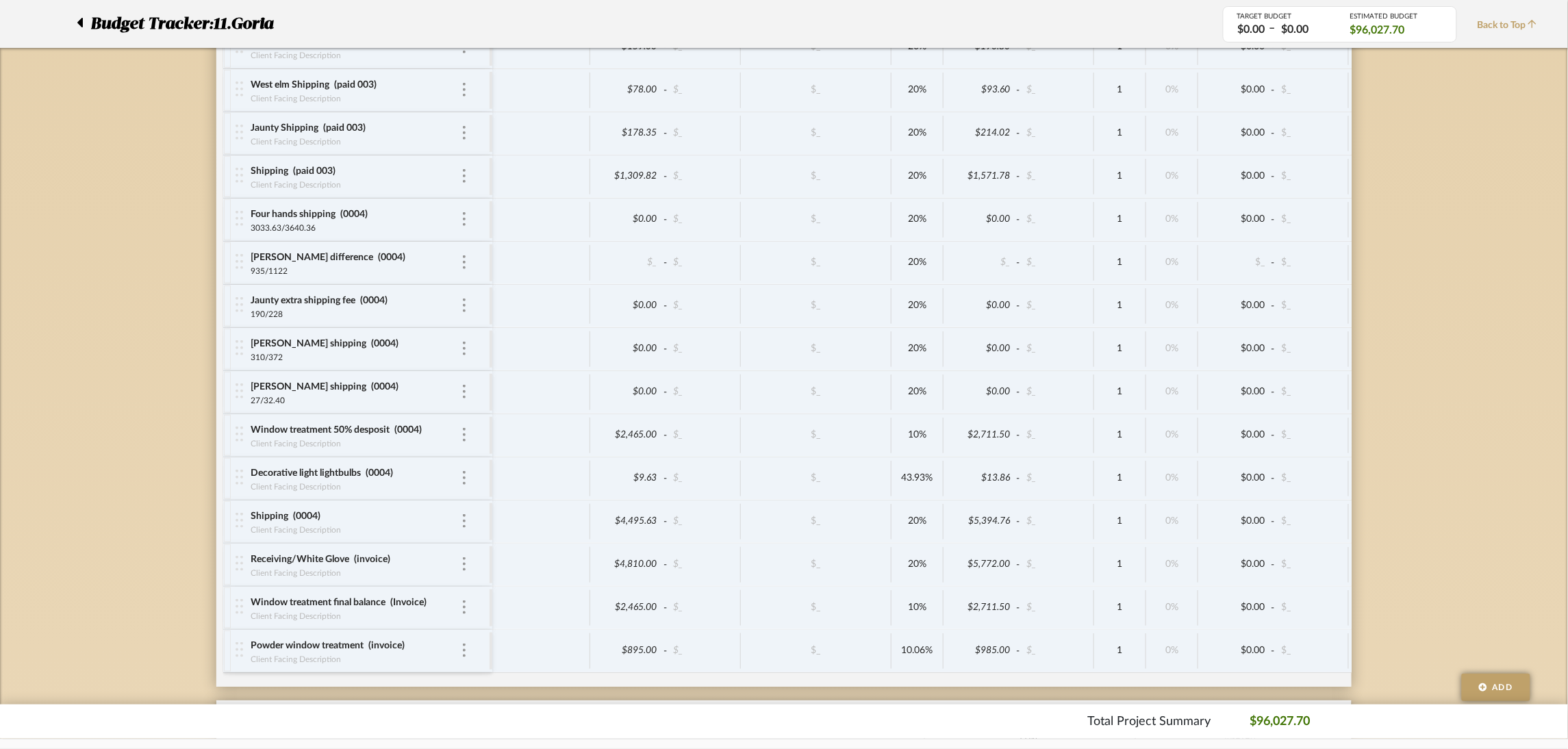
scroll to position [1849, 0]
